Goal: Task Accomplishment & Management: Manage account settings

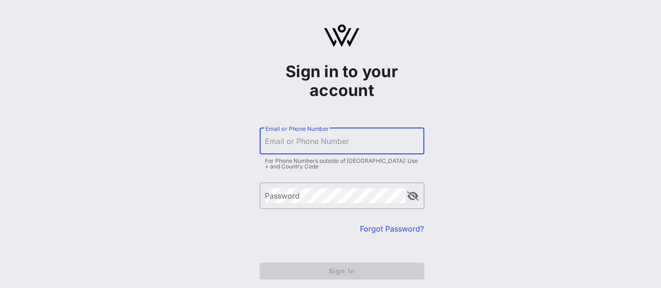
click at [326, 144] on input "Email or Phone Number" at bounding box center [341, 141] width 153 height 15
type input "e"
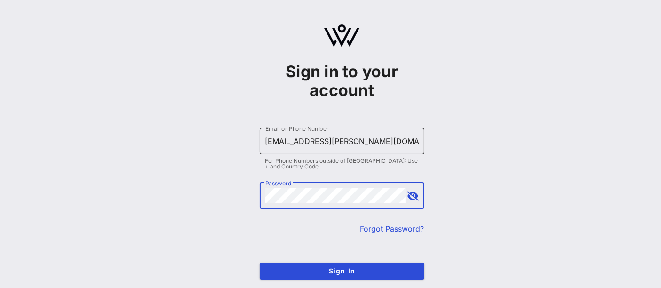
click at [260, 262] on button "Sign In" at bounding box center [342, 270] width 165 height 17
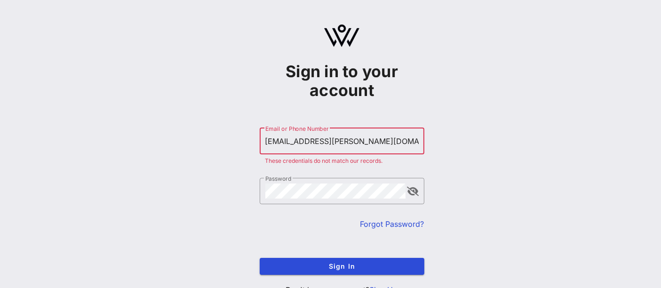
drag, startPoint x: 389, startPoint y: 142, endPoint x: 347, endPoint y: 145, distance: 42.4
click at [347, 145] on input "[EMAIL_ADDRESS][PERSON_NAME][DOMAIN_NAME]" at bounding box center [341, 141] width 153 height 15
type input "[EMAIL_ADDRESS][PERSON_NAME][DOMAIN_NAME]"
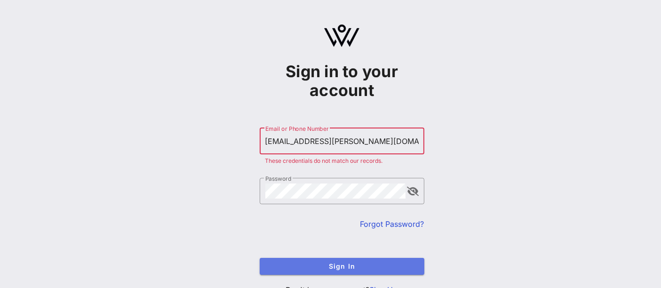
click at [357, 261] on button "Sign In" at bounding box center [342, 266] width 165 height 17
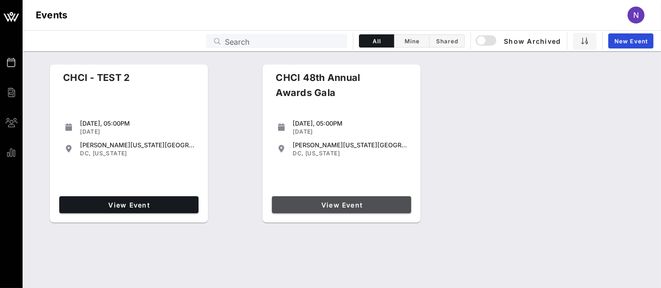
click at [362, 207] on span "View Event" at bounding box center [342, 205] width 132 height 8
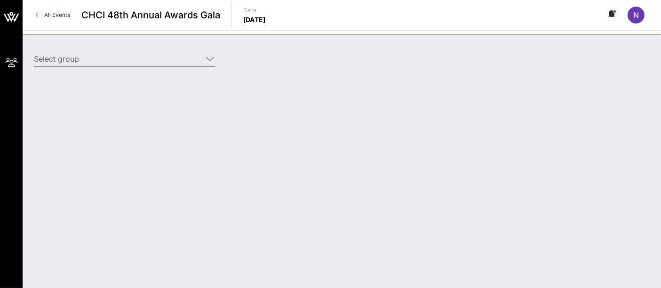
type input "CHCI (CHCI) [[PERSON_NAME], [PERSON_NAME][EMAIL_ADDRESS][PERSON_NAME][DOMAIN_NA…"
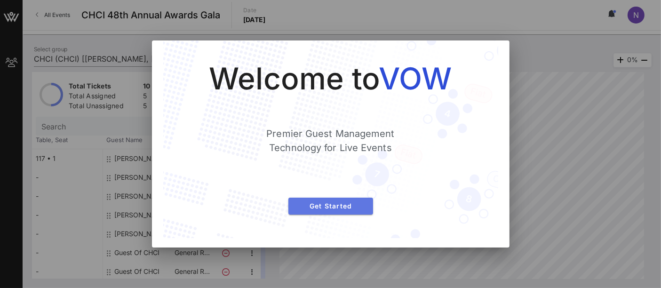
click at [349, 209] on span "Get Started" at bounding box center [331, 206] width 70 height 8
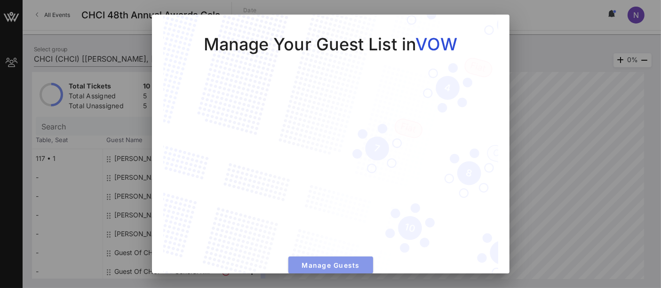
click at [341, 261] on span "Manage Guests" at bounding box center [331, 265] width 70 height 8
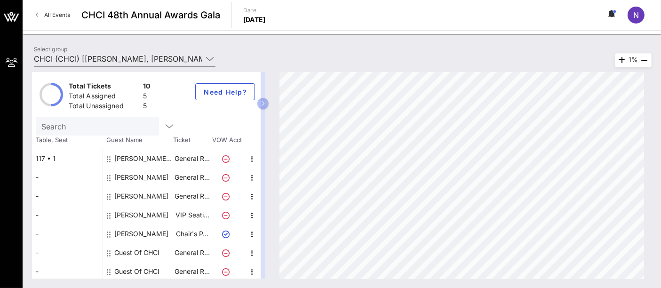
click at [50, 17] on span "All Events" at bounding box center [57, 14] width 26 height 7
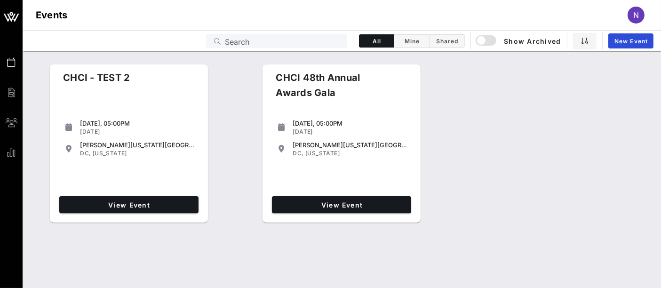
click at [637, 13] on span "N" at bounding box center [636, 14] width 6 height 9
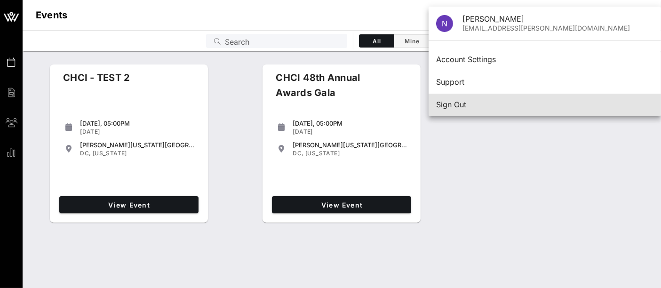
click at [515, 104] on div "Sign Out" at bounding box center [544, 104] width 217 height 9
